Goal: Task Accomplishment & Management: Use online tool/utility

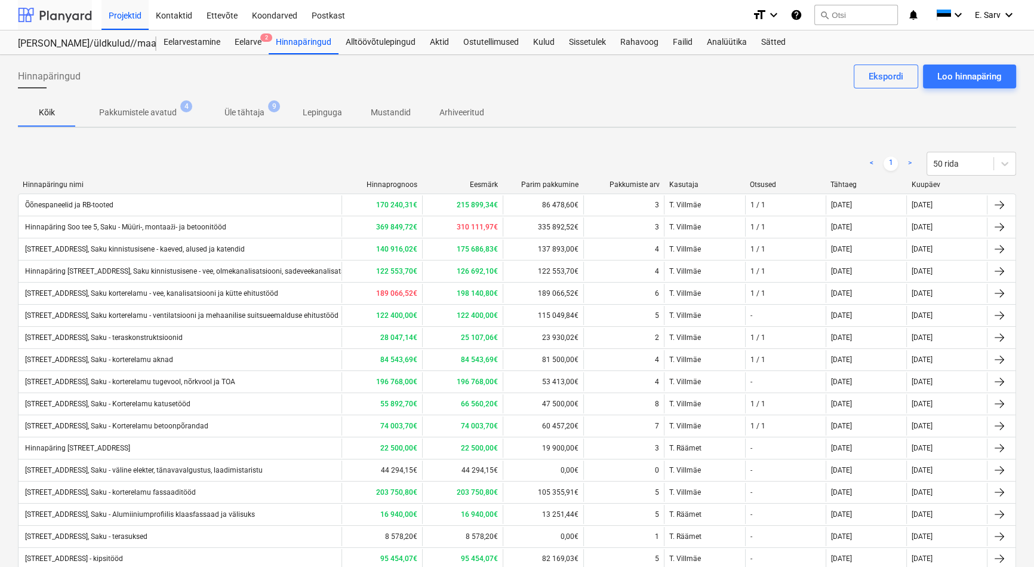
click at [50, 14] on div at bounding box center [55, 15] width 74 height 30
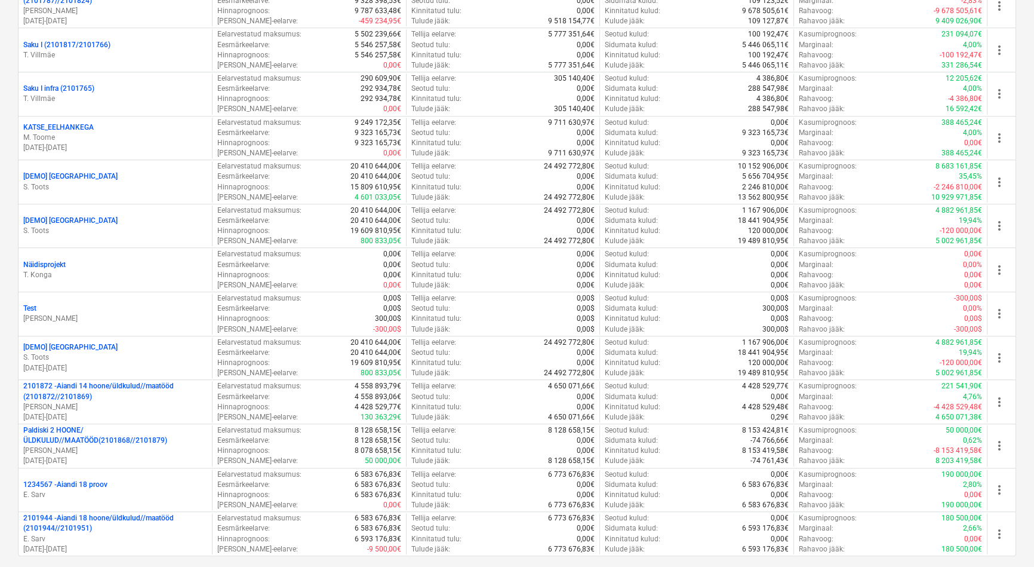
scroll to position [1411, 0]
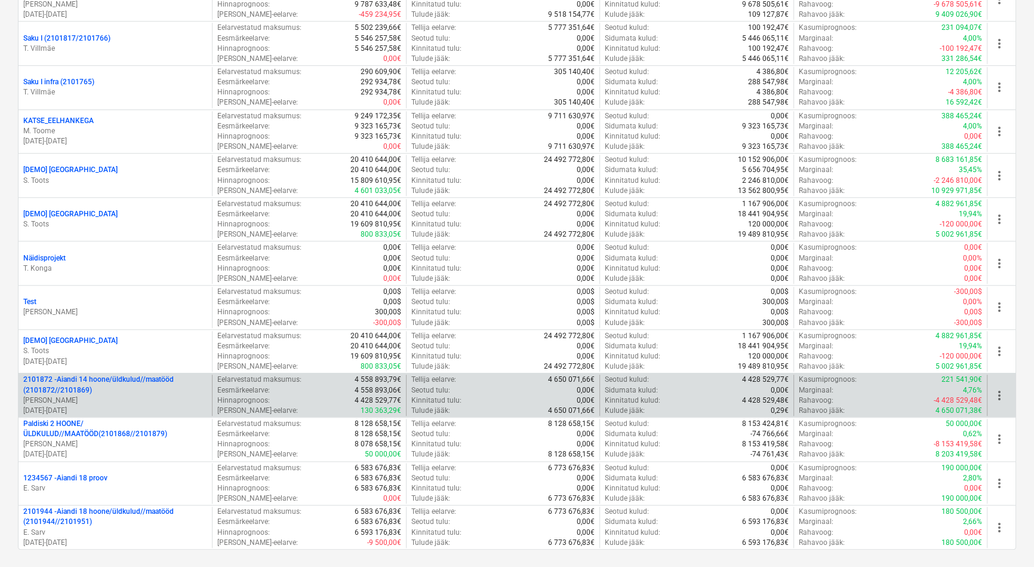
click at [120, 379] on p "2101872 - Aiandi 14 hoone/üldkulud//maatööd (2101872//2101869)" at bounding box center [115, 384] width 184 height 20
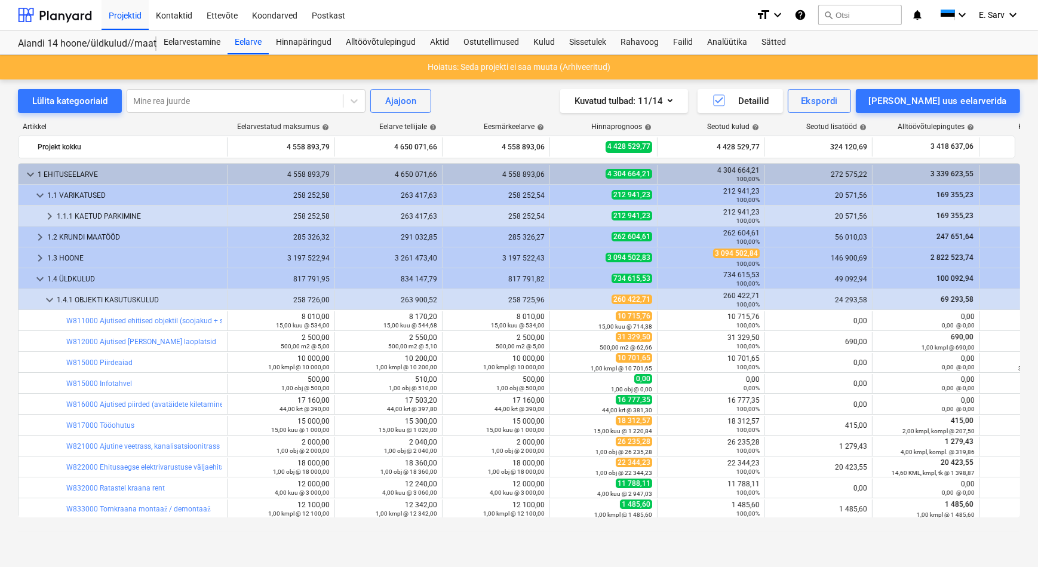
scroll to position [24, 0]
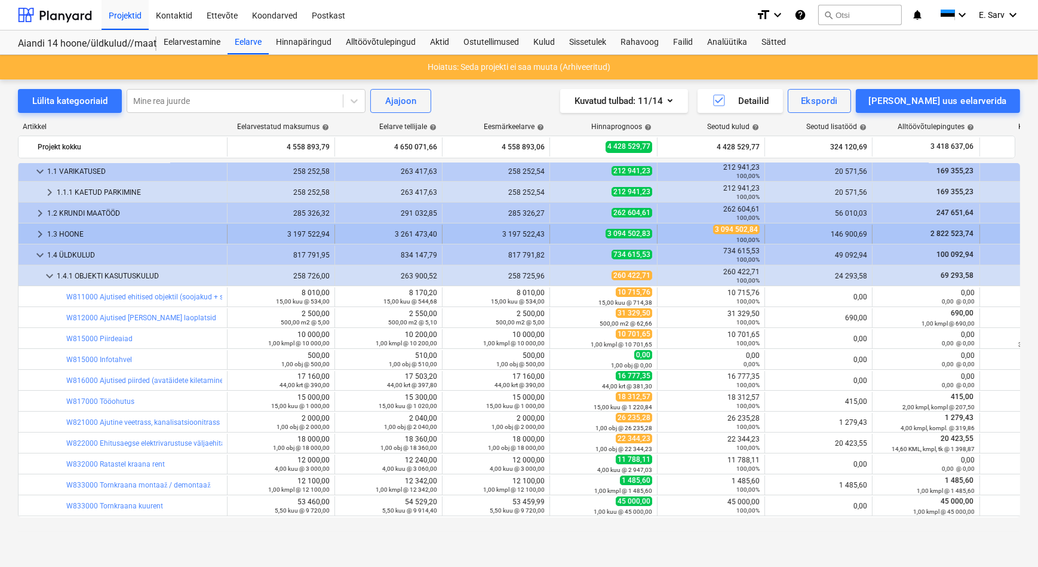
click at [53, 232] on div "1.3 HOONE" at bounding box center [134, 234] width 175 height 19
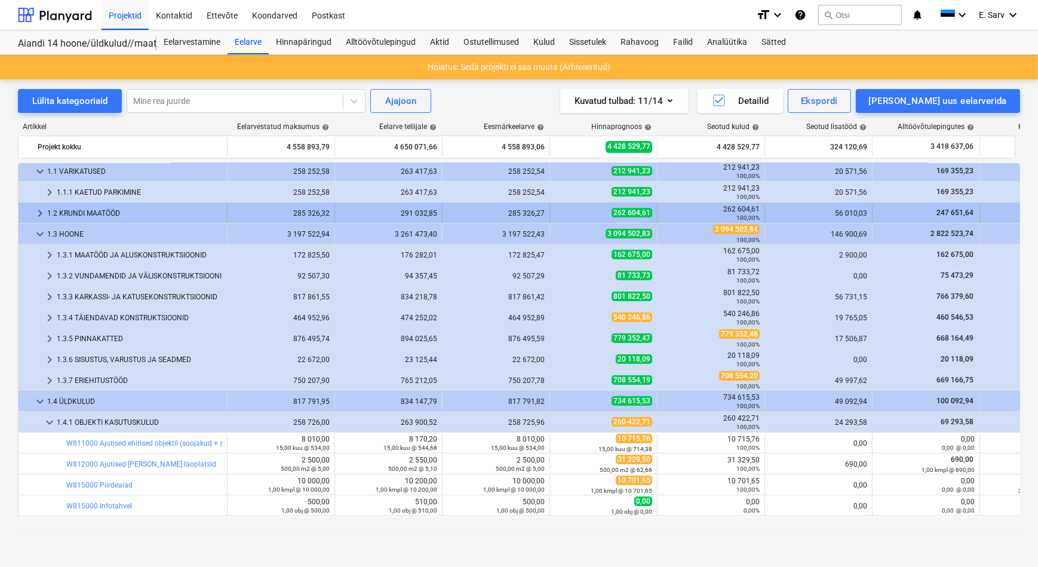
click at [60, 209] on div "1.2 KRUNDI MAATÖÖD" at bounding box center [134, 213] width 175 height 19
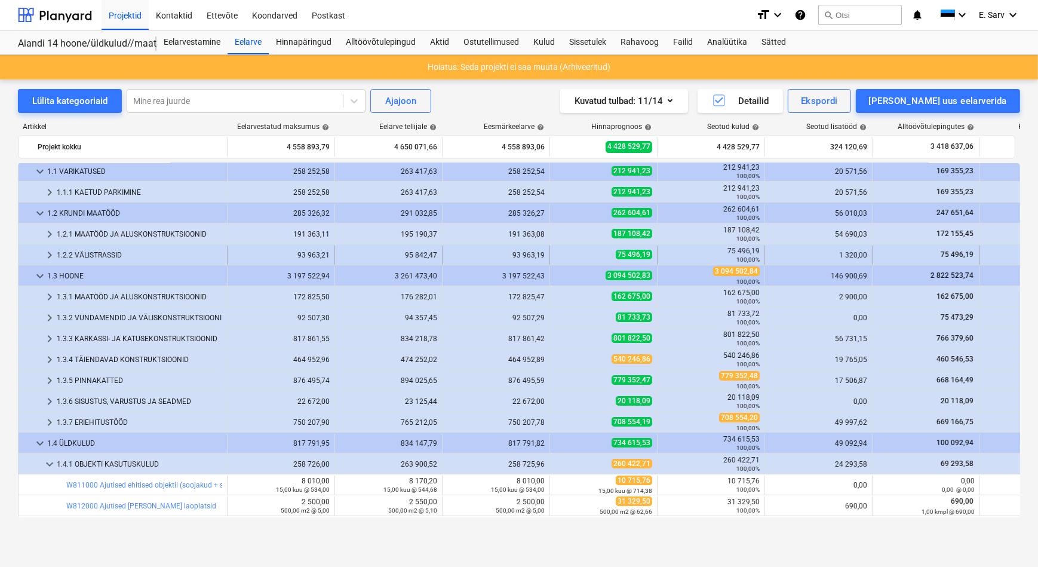
click at [76, 254] on div "1.2.2 VÄLISTRASSID" at bounding box center [139, 254] width 165 height 19
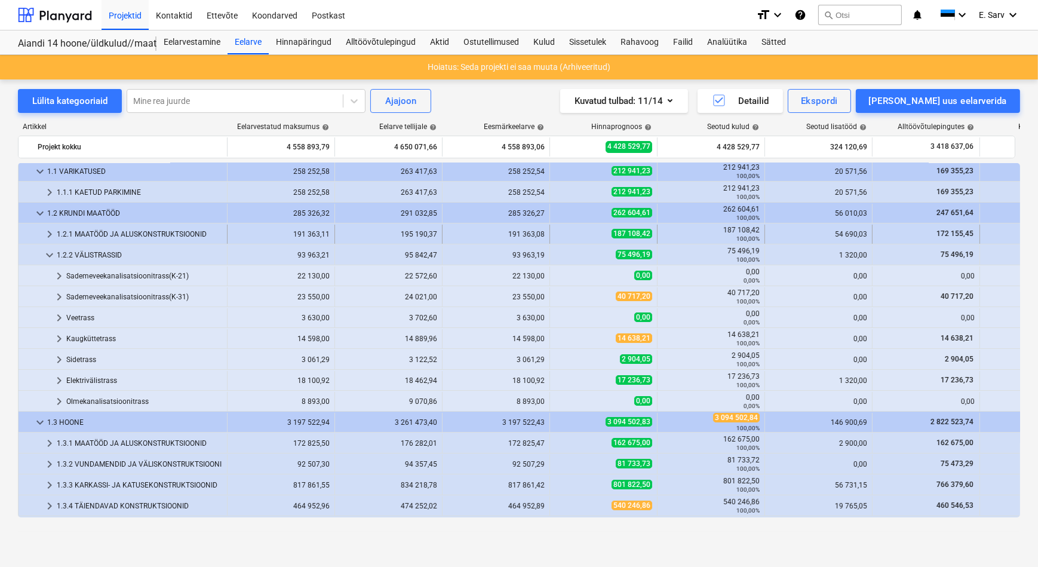
click at [77, 232] on div "1.2.1 MAATÖÖD JA ALUSKONSTRUKTSIOONID" at bounding box center [139, 234] width 165 height 19
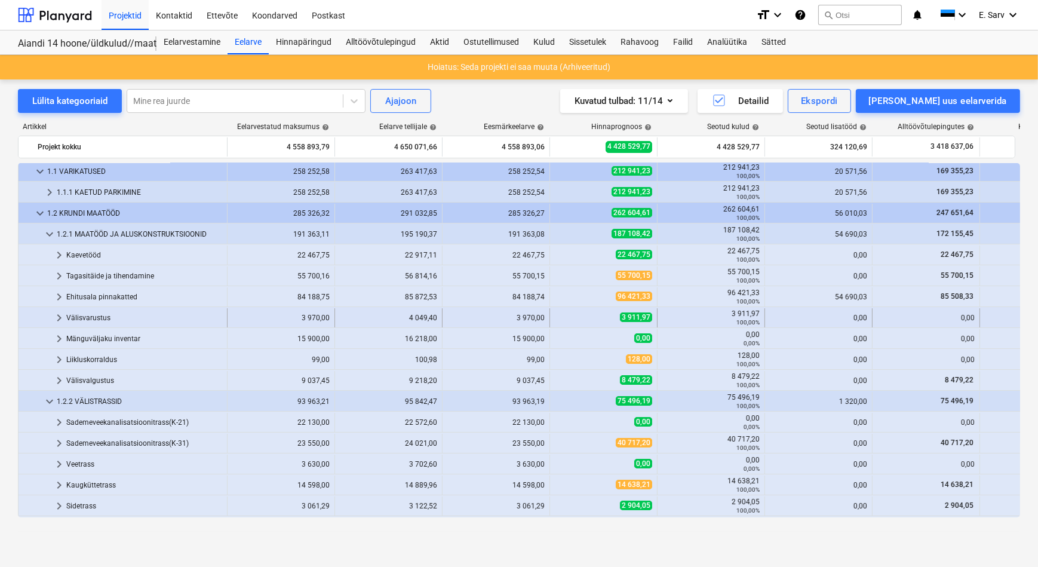
click at [79, 315] on div "Välisvarustus" at bounding box center [144, 317] width 156 height 19
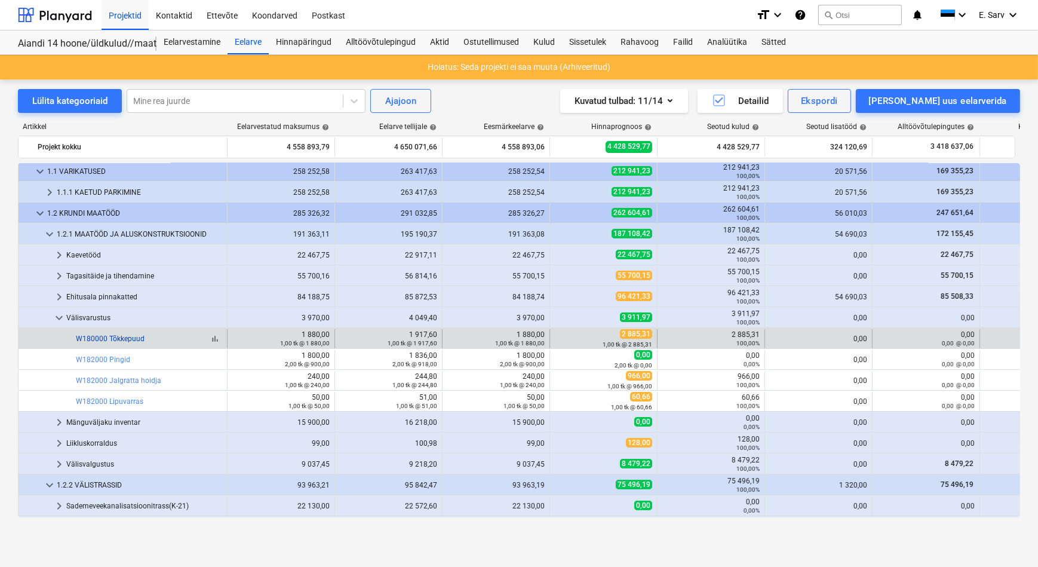
click at [124, 337] on link "W180000 Tõkkepuud" at bounding box center [110, 338] width 69 height 8
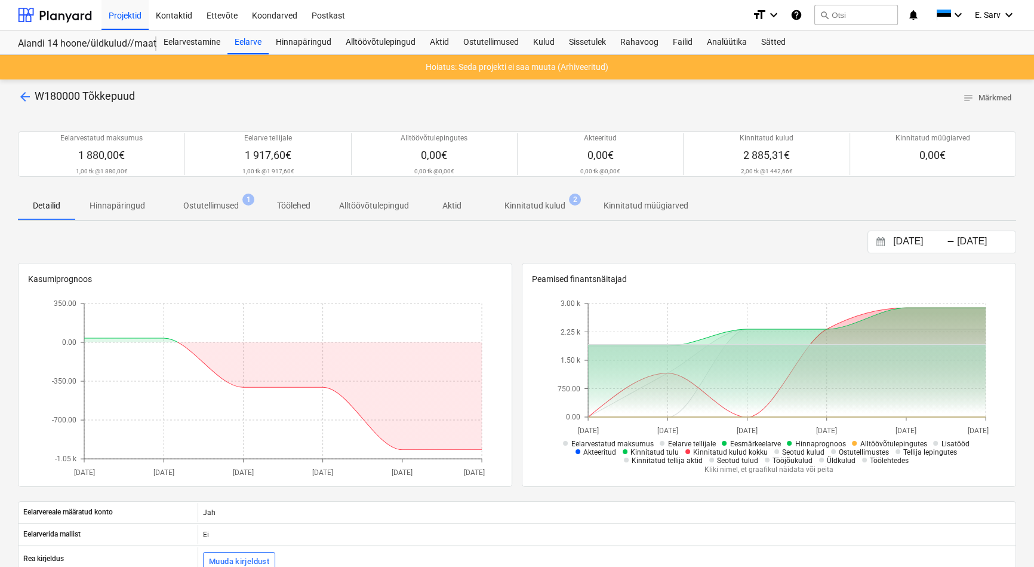
click at [230, 205] on p "Ostutellimused" at bounding box center [211, 205] width 56 height 13
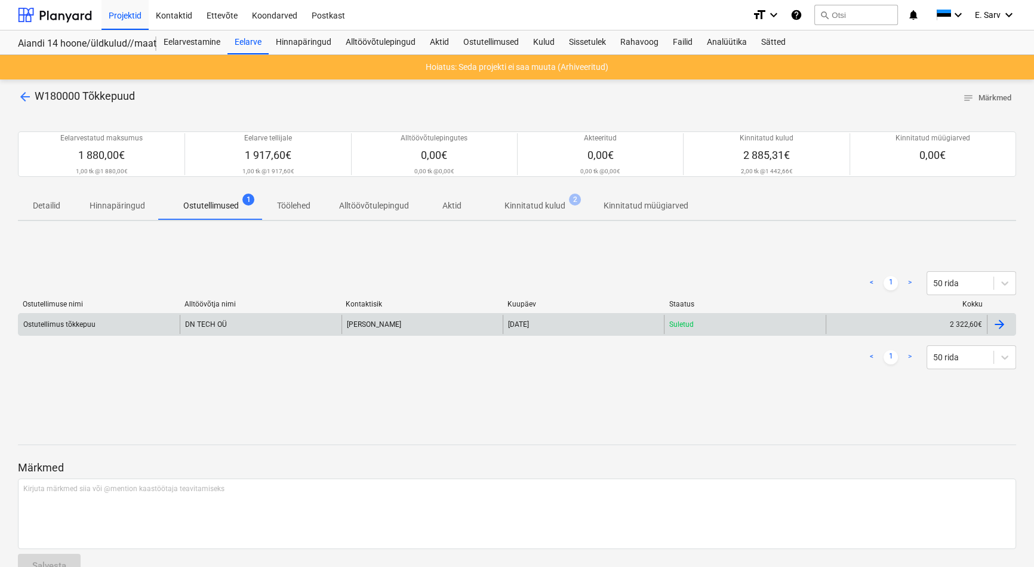
click at [209, 325] on div "DN TECH OÜ" at bounding box center [260, 324] width 161 height 19
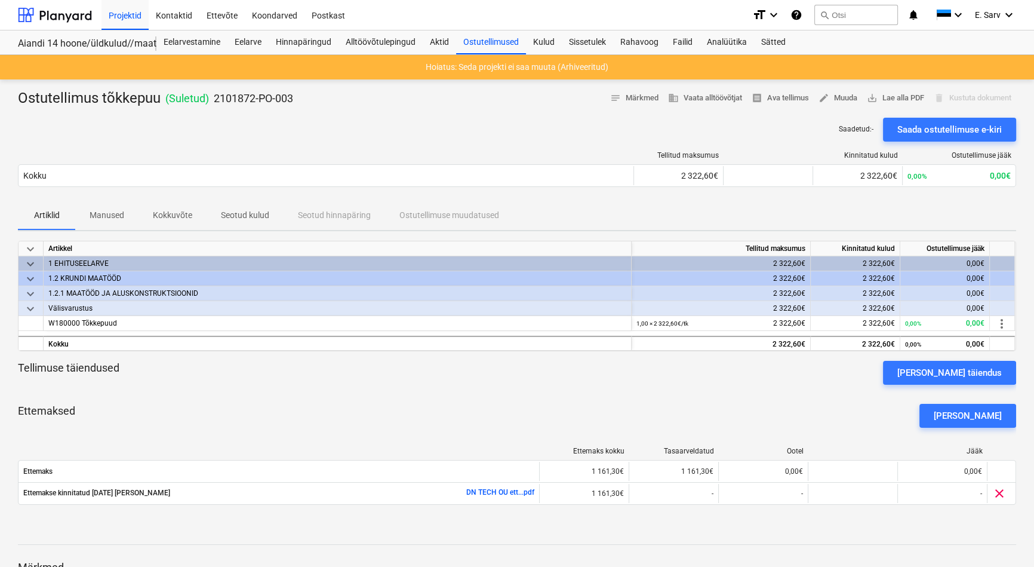
click at [106, 216] on p "Manused" at bounding box center [107, 215] width 35 height 13
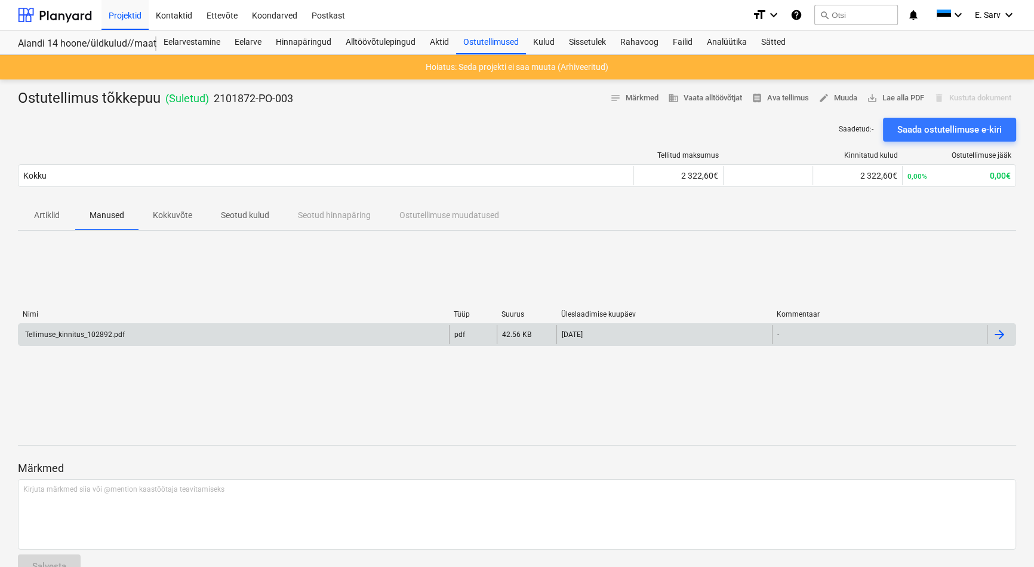
click at [100, 335] on div "Tellimuse_kinnitus_102892.pdf" at bounding box center [74, 334] width 102 height 8
